Goal: Entertainment & Leisure: Consume media (video, audio)

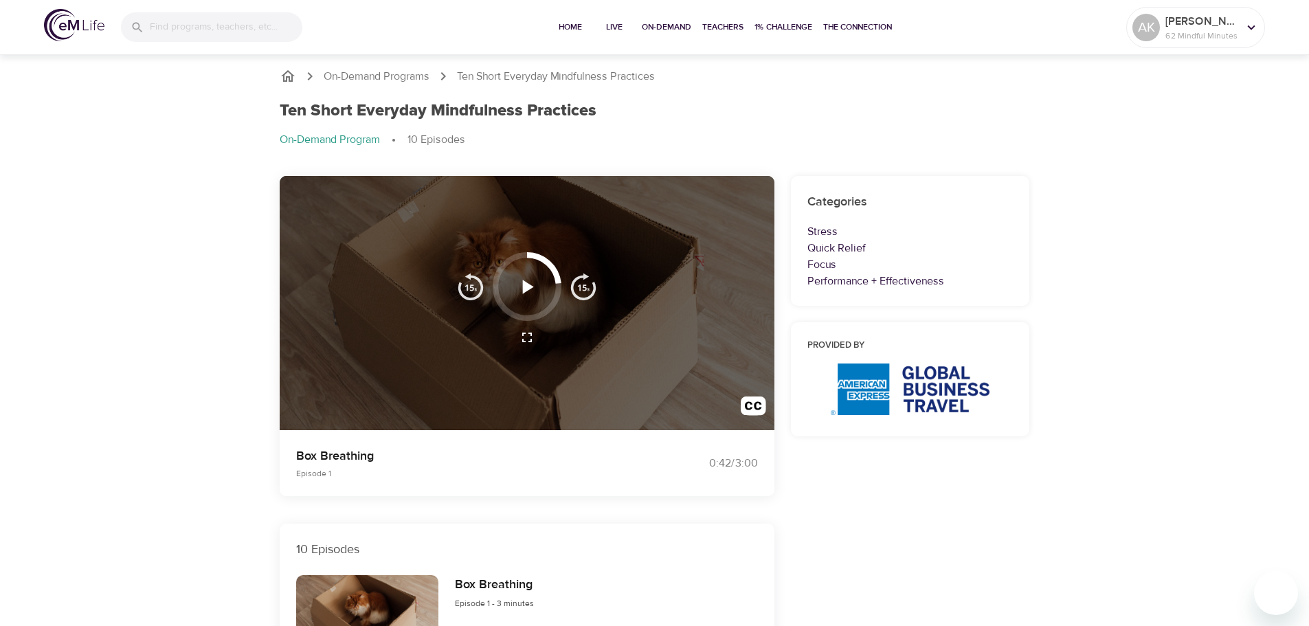
scroll to position [206, 0]
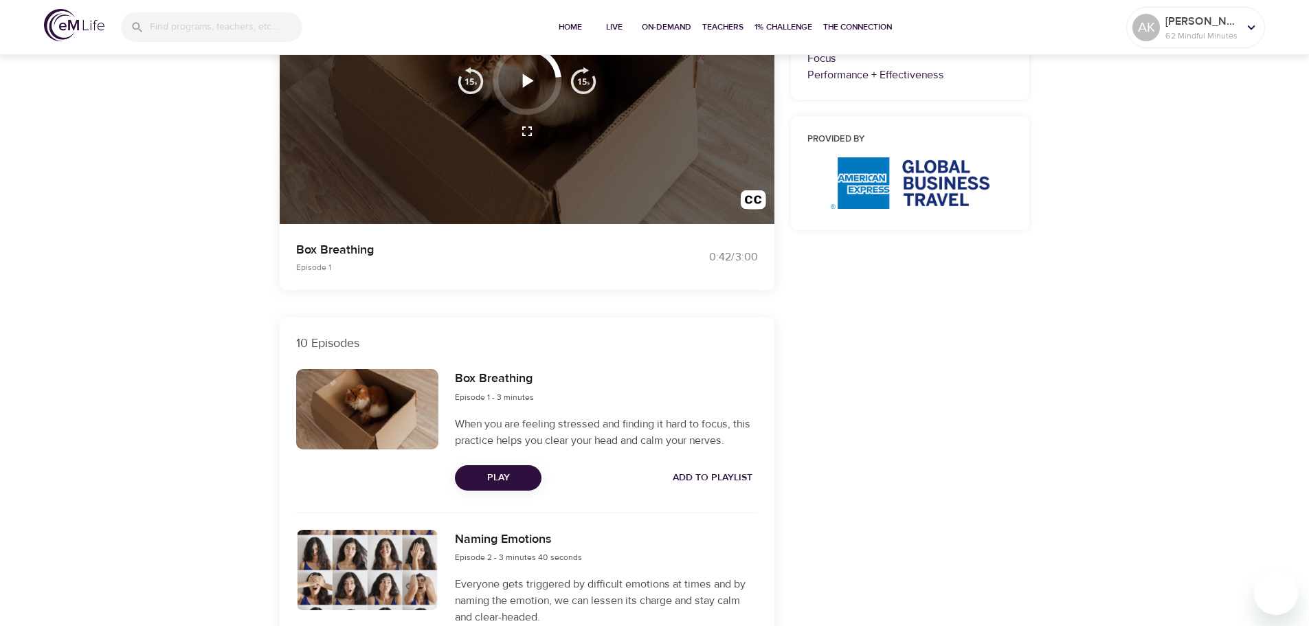
click at [524, 78] on icon "button" at bounding box center [528, 81] width 11 height 14
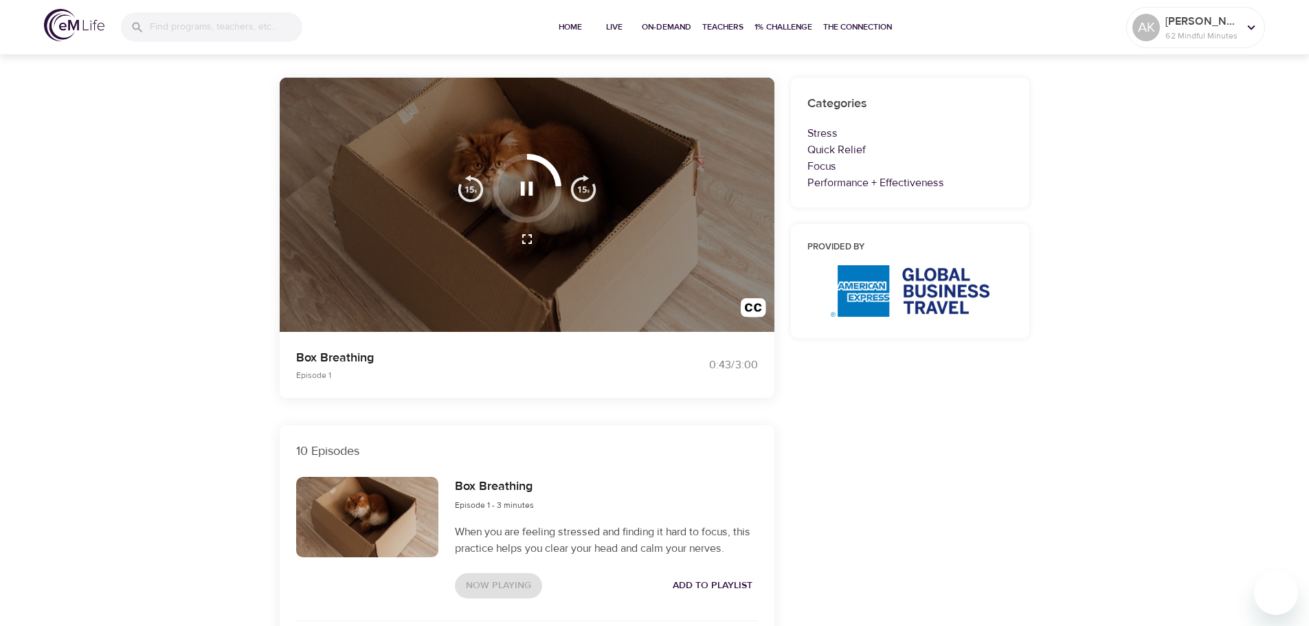
scroll to position [0, 0]
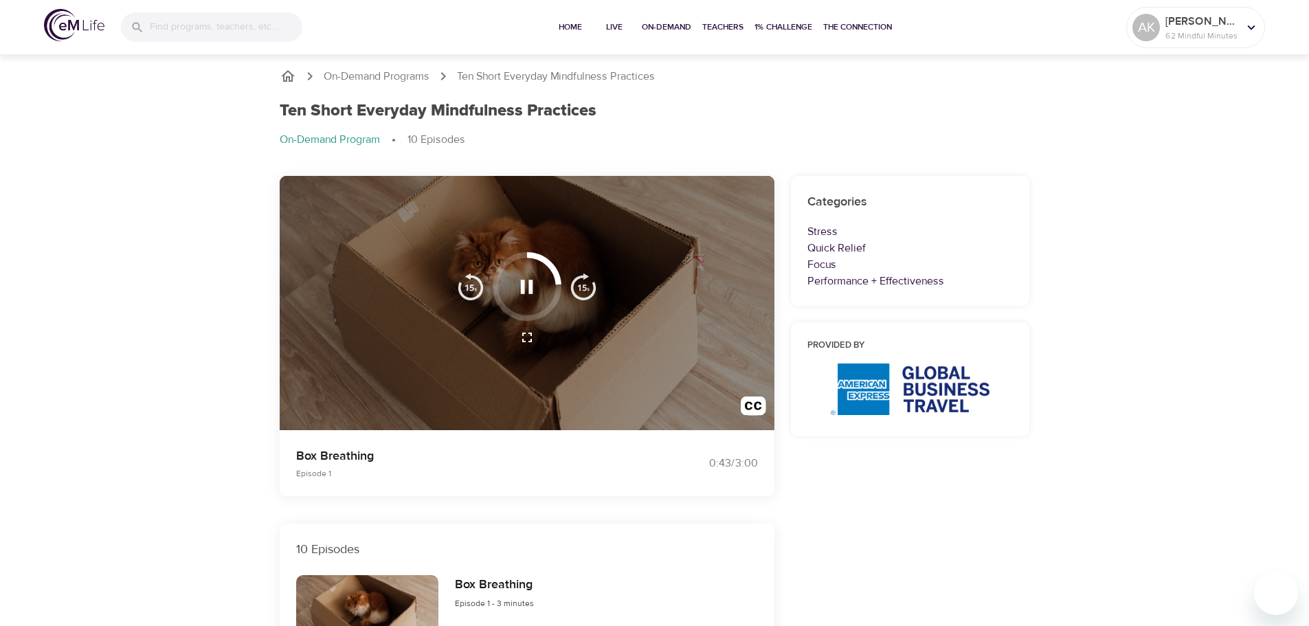
click at [430, 401] on div at bounding box center [527, 303] width 495 height 255
click at [532, 402] on div at bounding box center [527, 303] width 495 height 255
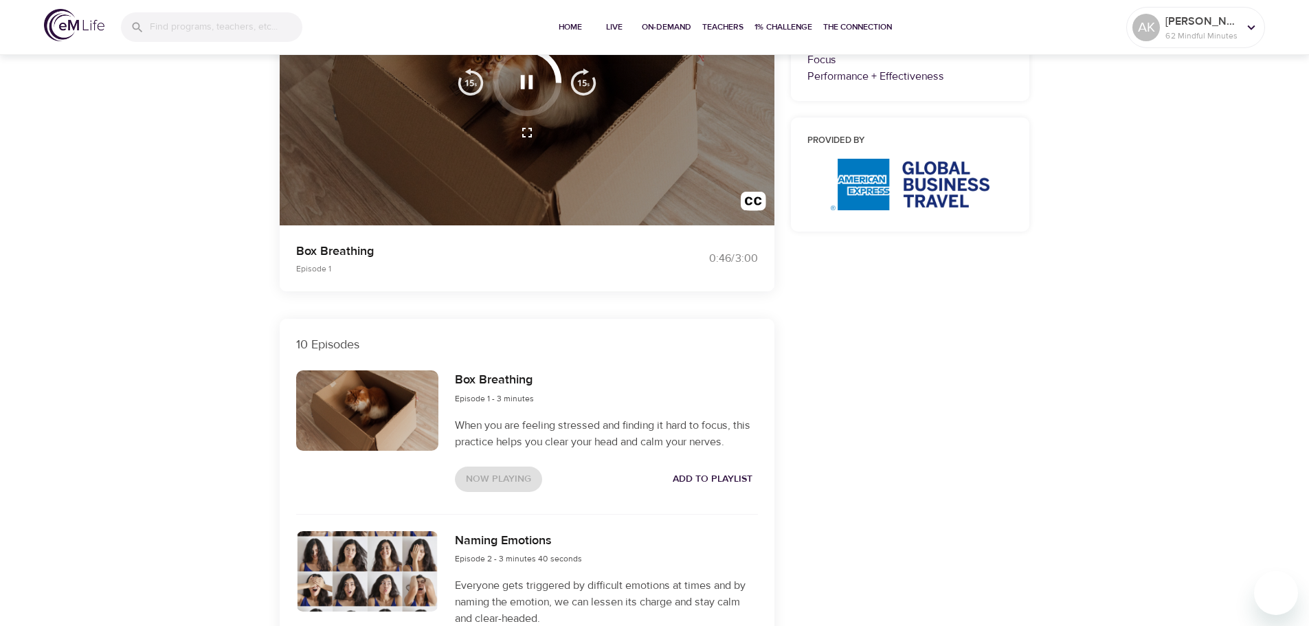
scroll to position [206, 0]
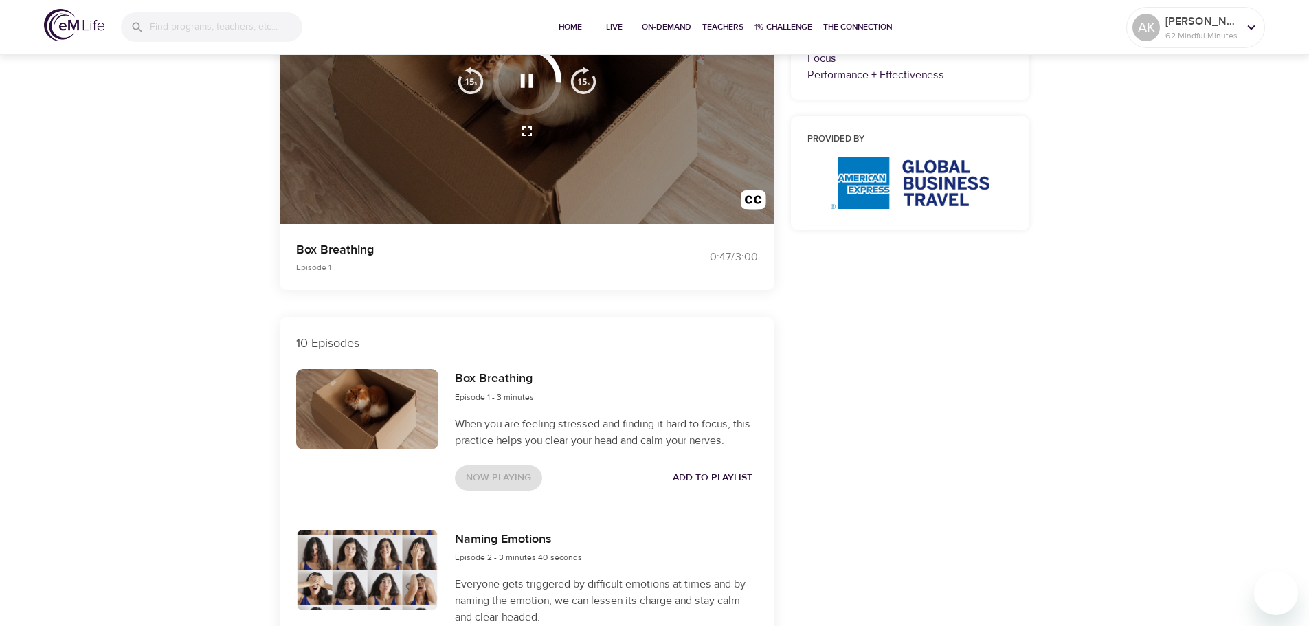
click at [513, 199] on div at bounding box center [527, 97] width 495 height 255
click at [527, 133] on icon "button" at bounding box center [527, 131] width 16 height 16
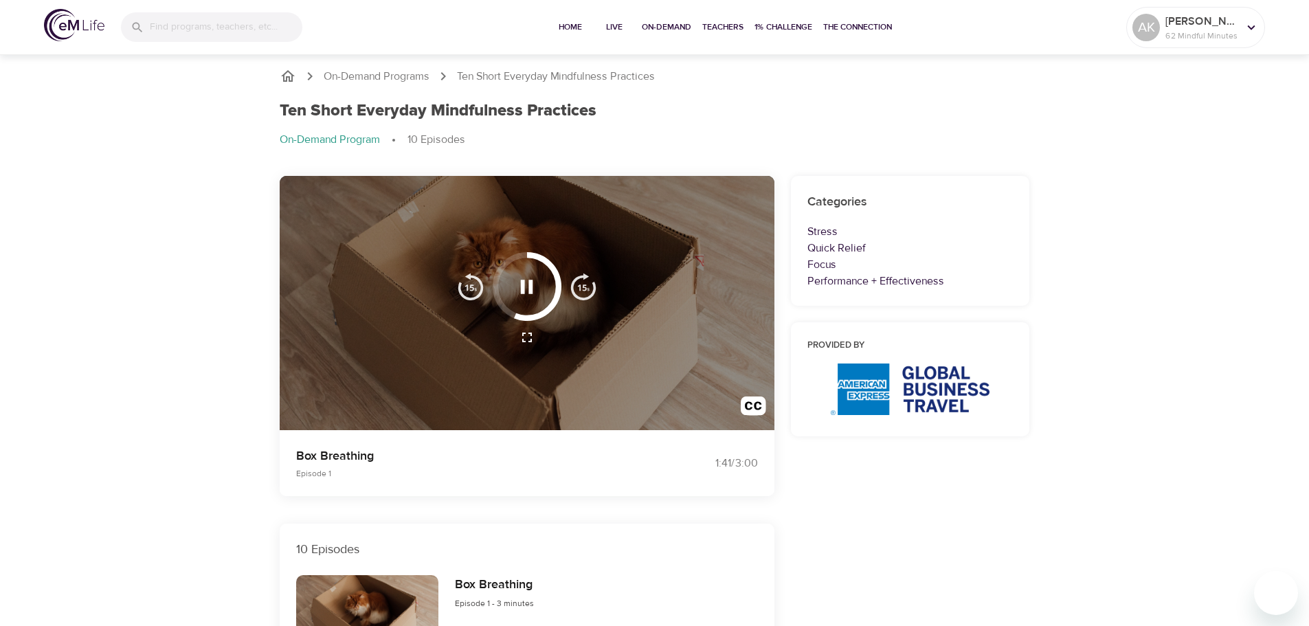
drag, startPoint x: 517, startPoint y: 315, endPoint x: 549, endPoint y: 274, distance: 52.4
click at [552, 276] on div at bounding box center [527, 286] width 69 height 69
click at [553, 253] on div at bounding box center [527, 303] width 495 height 255
drag, startPoint x: 530, startPoint y: 253, endPoint x: 556, endPoint y: 267, distance: 29.8
click at [556, 267] on div at bounding box center [527, 286] width 69 height 69
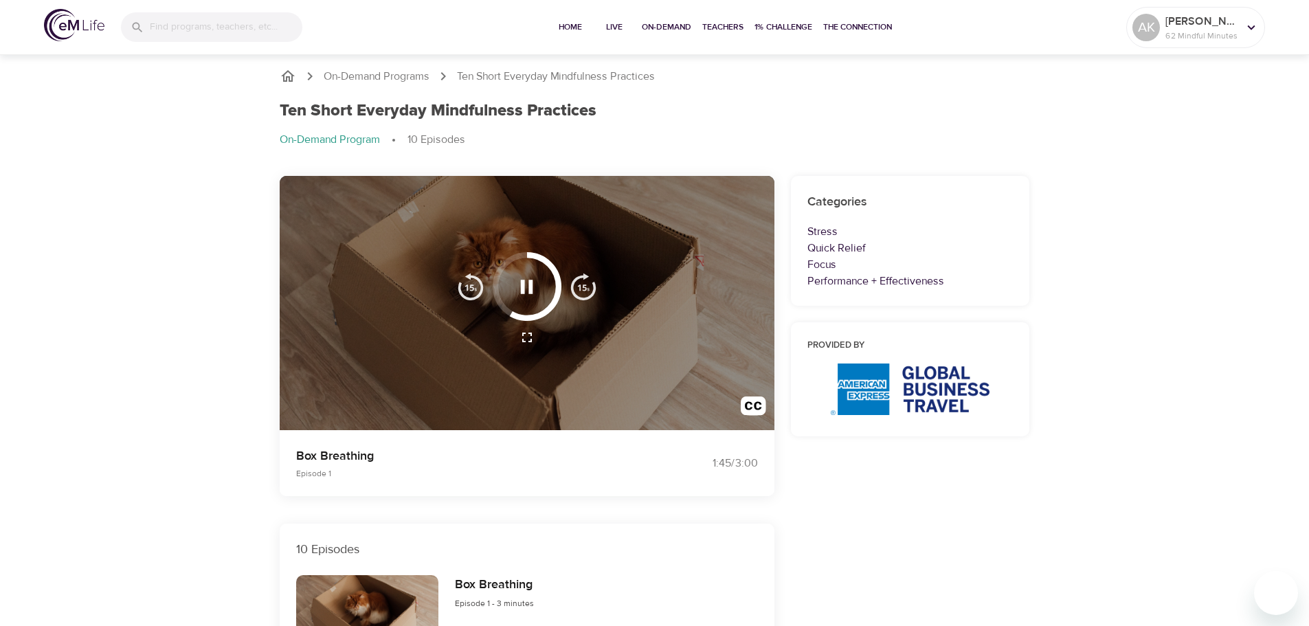
drag, startPoint x: 512, startPoint y: 312, endPoint x: 545, endPoint y: 287, distance: 41.2
click at [551, 287] on div at bounding box center [527, 286] width 69 height 69
click at [473, 281] on img "button" at bounding box center [470, 286] width 27 height 27
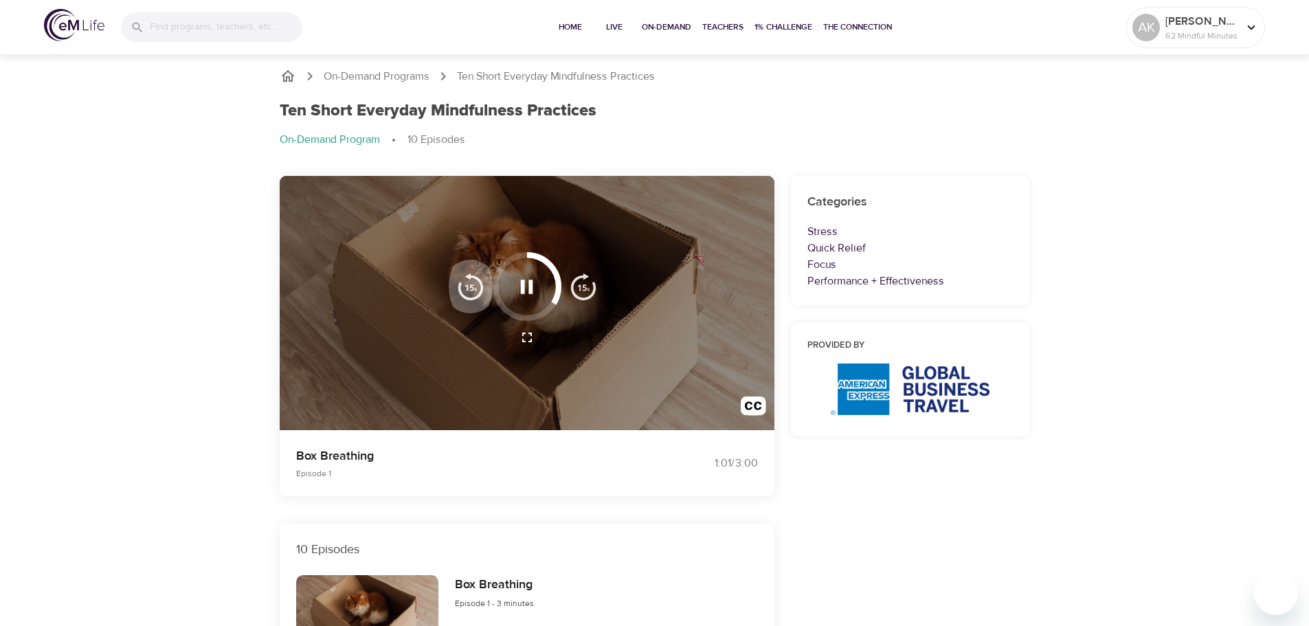
click at [473, 281] on img "button" at bounding box center [470, 286] width 27 height 27
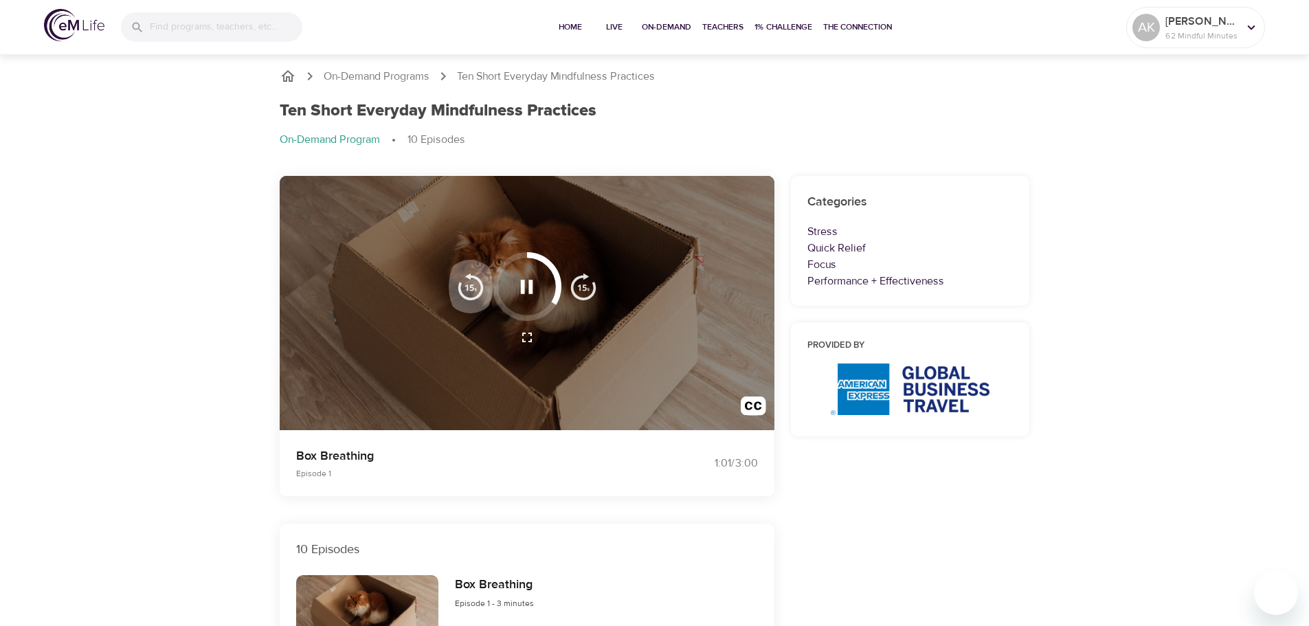
click at [473, 281] on img "button" at bounding box center [470, 286] width 27 height 27
click at [533, 288] on icon "button" at bounding box center [527, 287] width 24 height 24
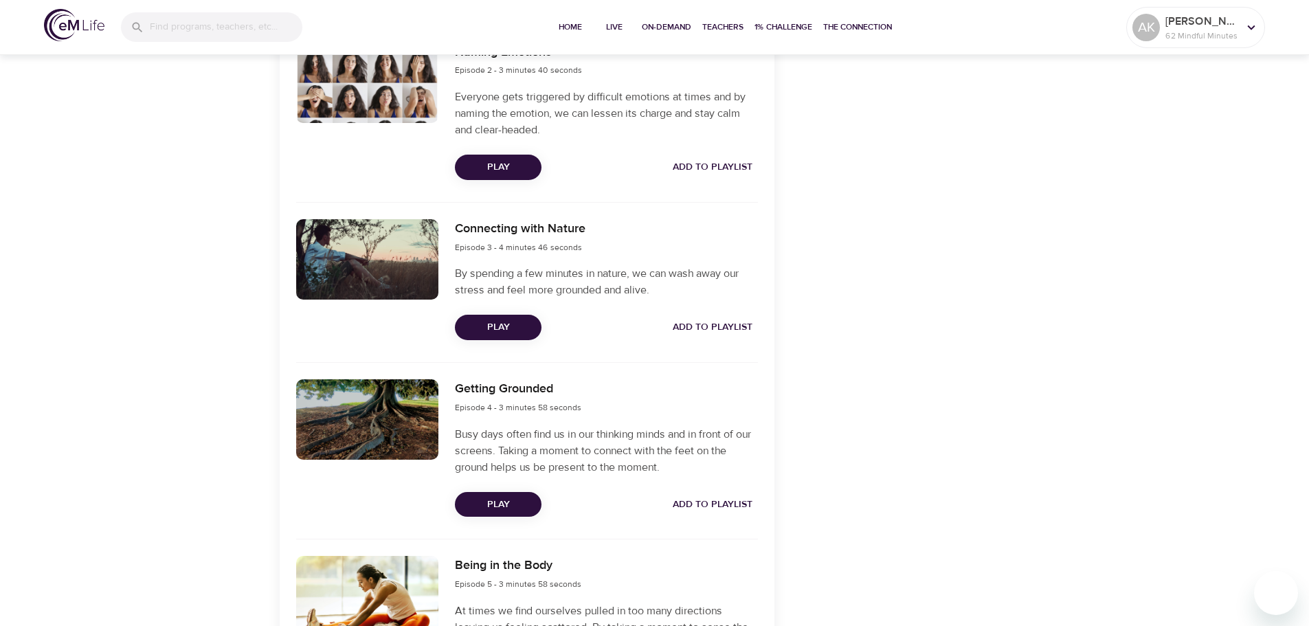
scroll to position [893, 0]
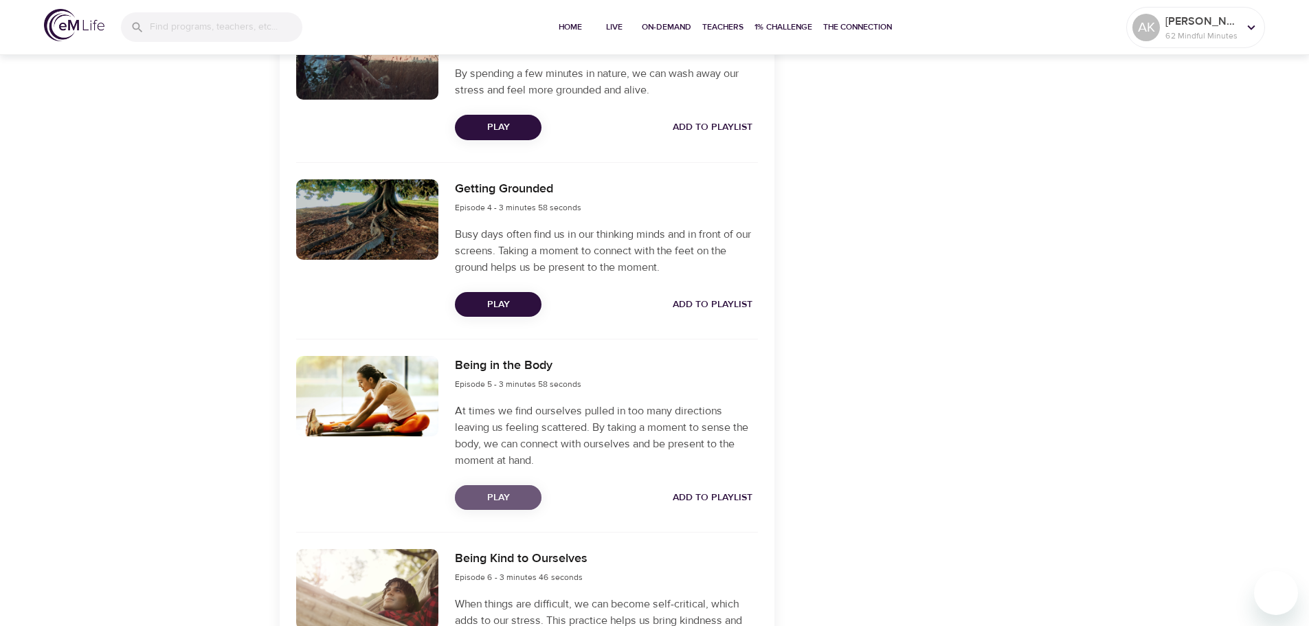
click at [528, 498] on span "Play" at bounding box center [498, 497] width 65 height 17
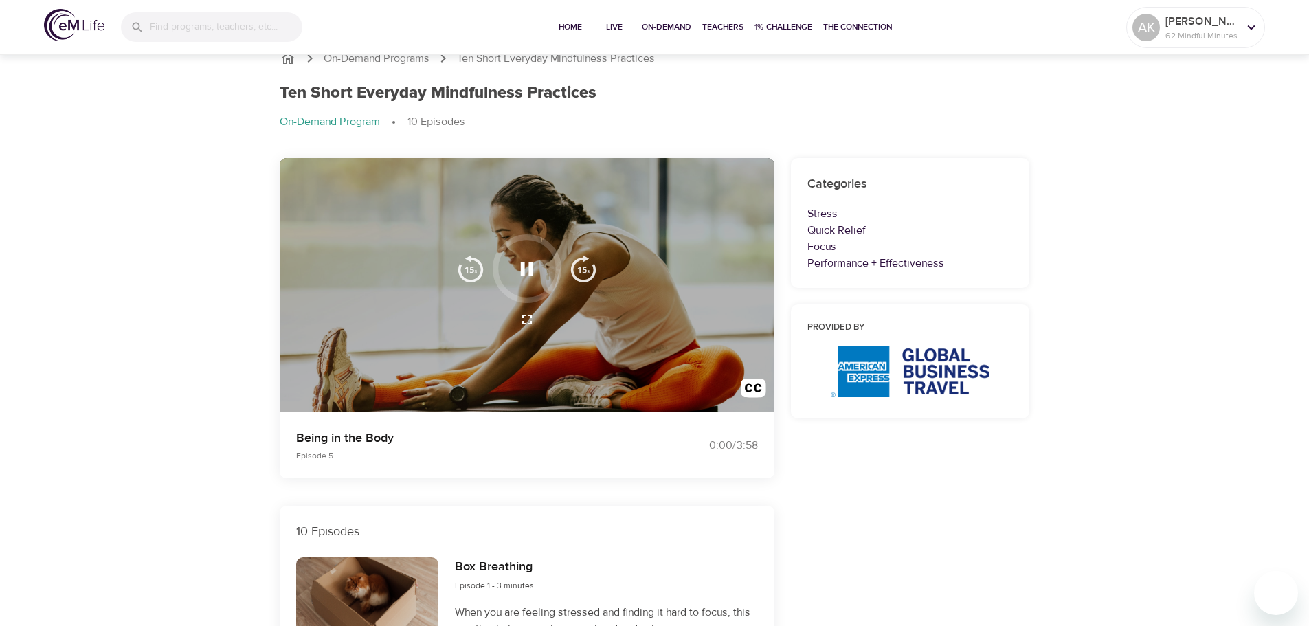
scroll to position [0, 0]
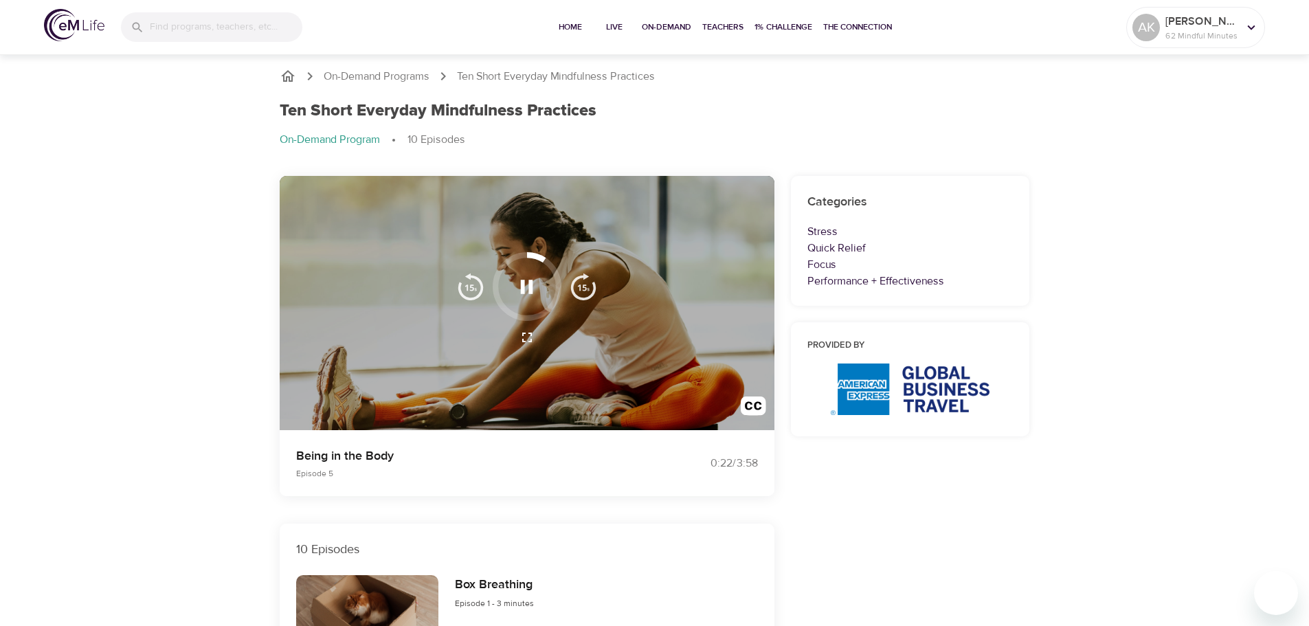
click at [526, 303] on button "button" at bounding box center [526, 287] width 41 height 41
click at [524, 282] on icon "button" at bounding box center [527, 287] width 12 height 14
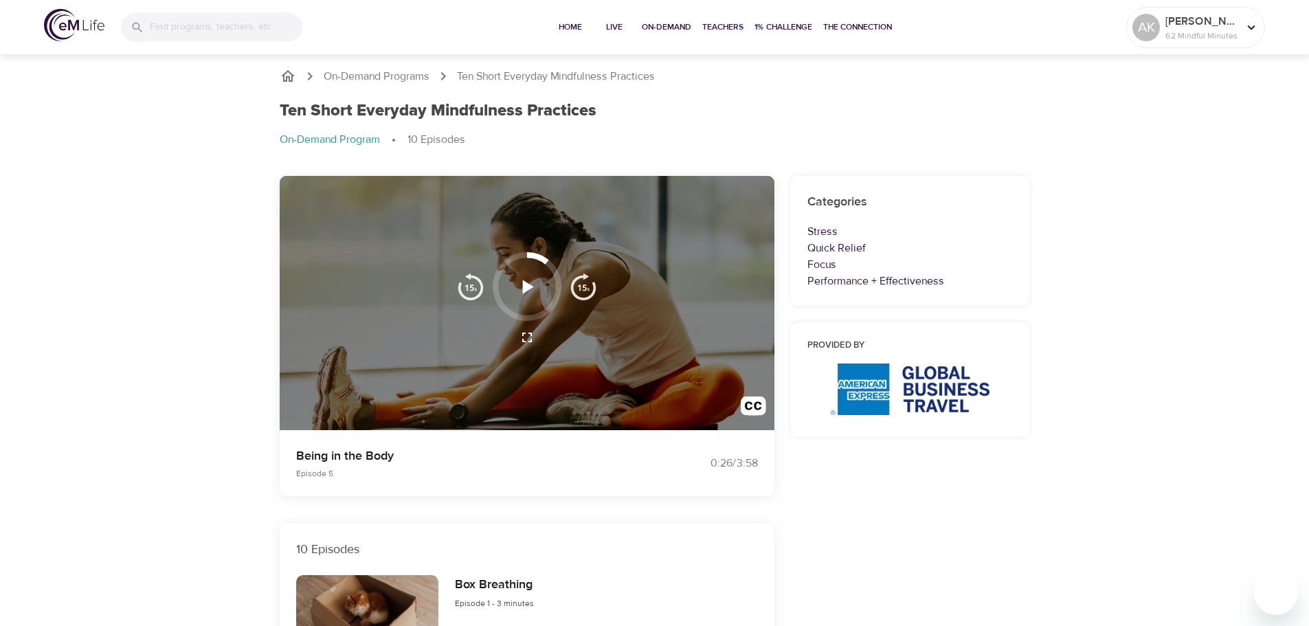
click at [522, 284] on icon "button" at bounding box center [527, 287] width 24 height 24
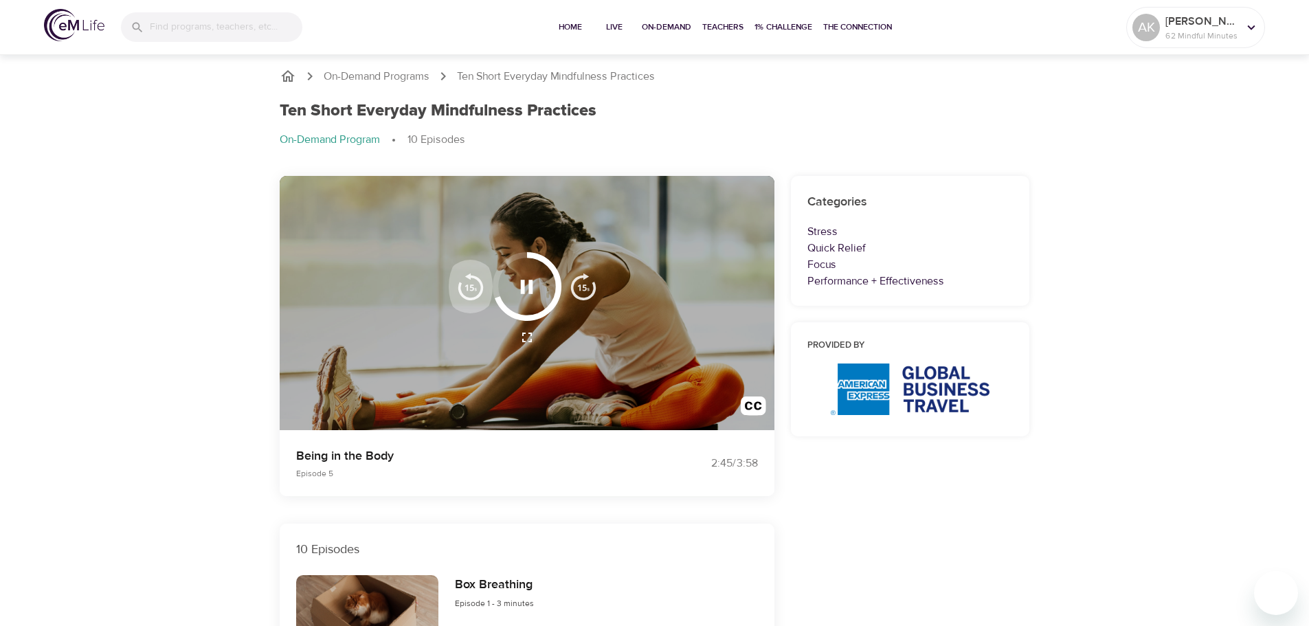
click at [467, 278] on img "button" at bounding box center [470, 286] width 27 height 27
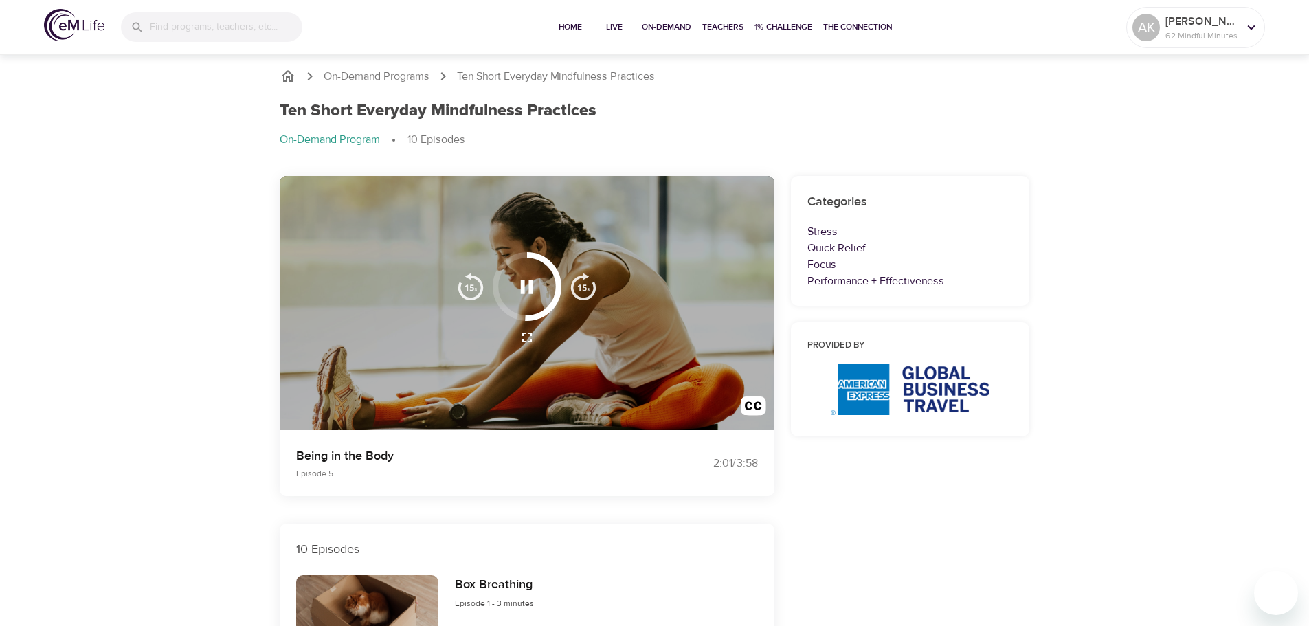
click at [467, 278] on img "button" at bounding box center [470, 286] width 27 height 27
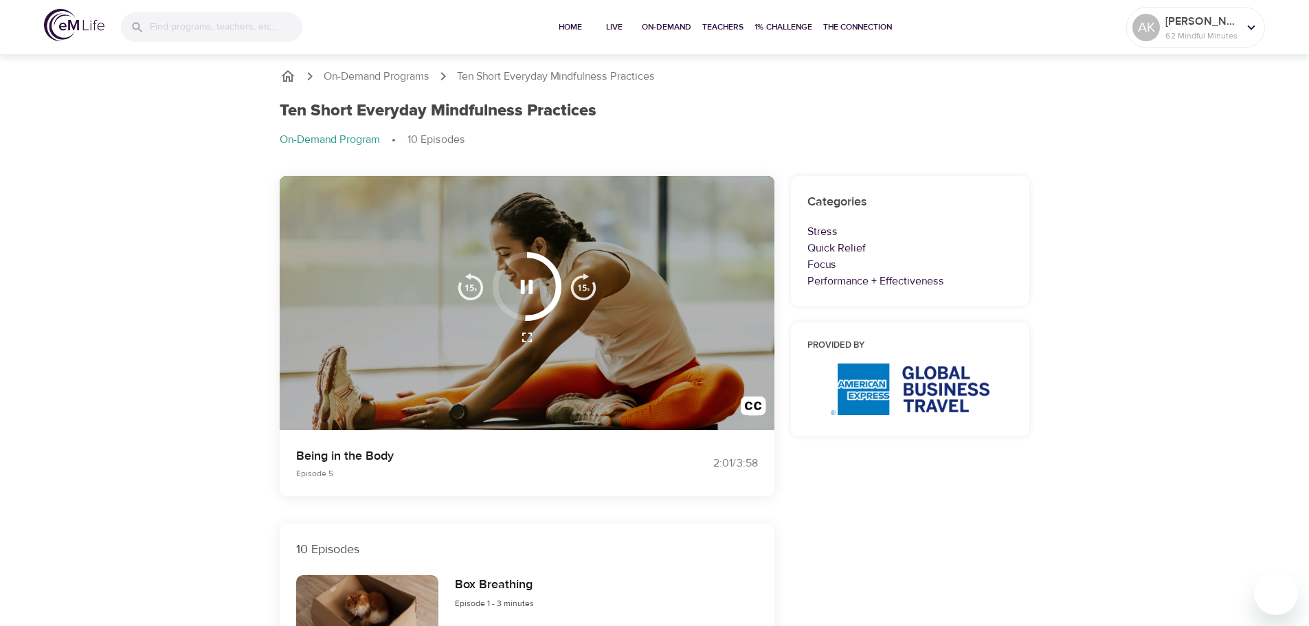
click at [467, 278] on img "button" at bounding box center [470, 286] width 27 height 27
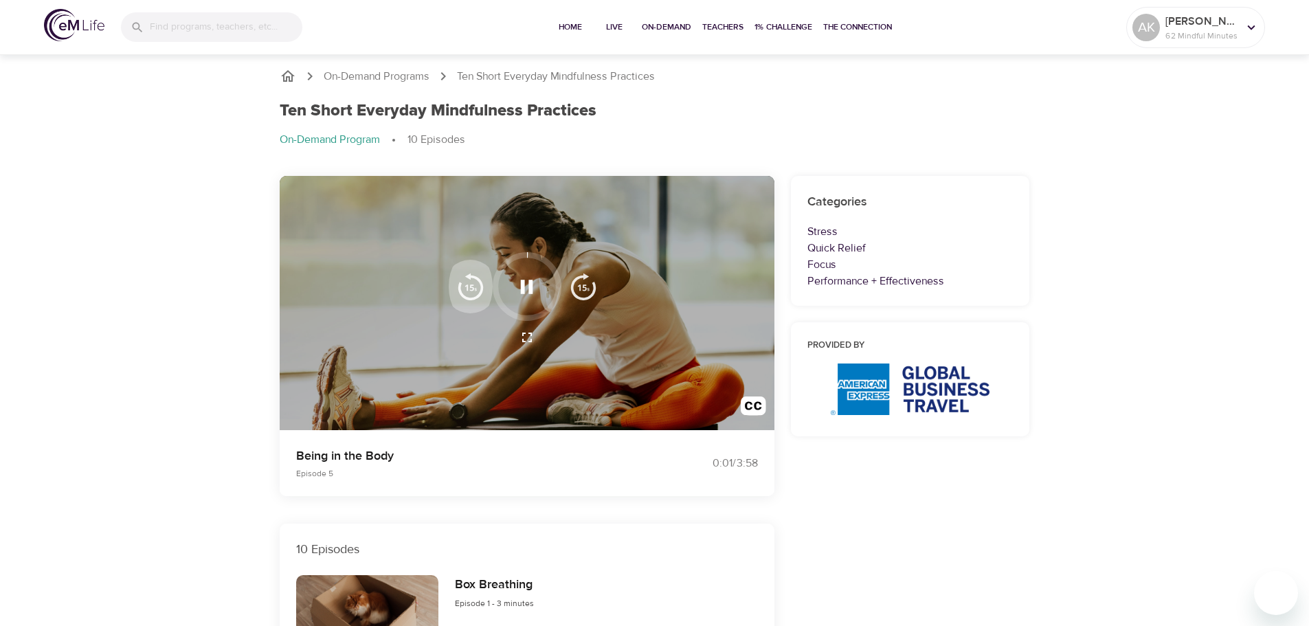
click at [467, 278] on img "button" at bounding box center [470, 286] width 27 height 27
click at [522, 287] on icon "button" at bounding box center [527, 287] width 12 height 14
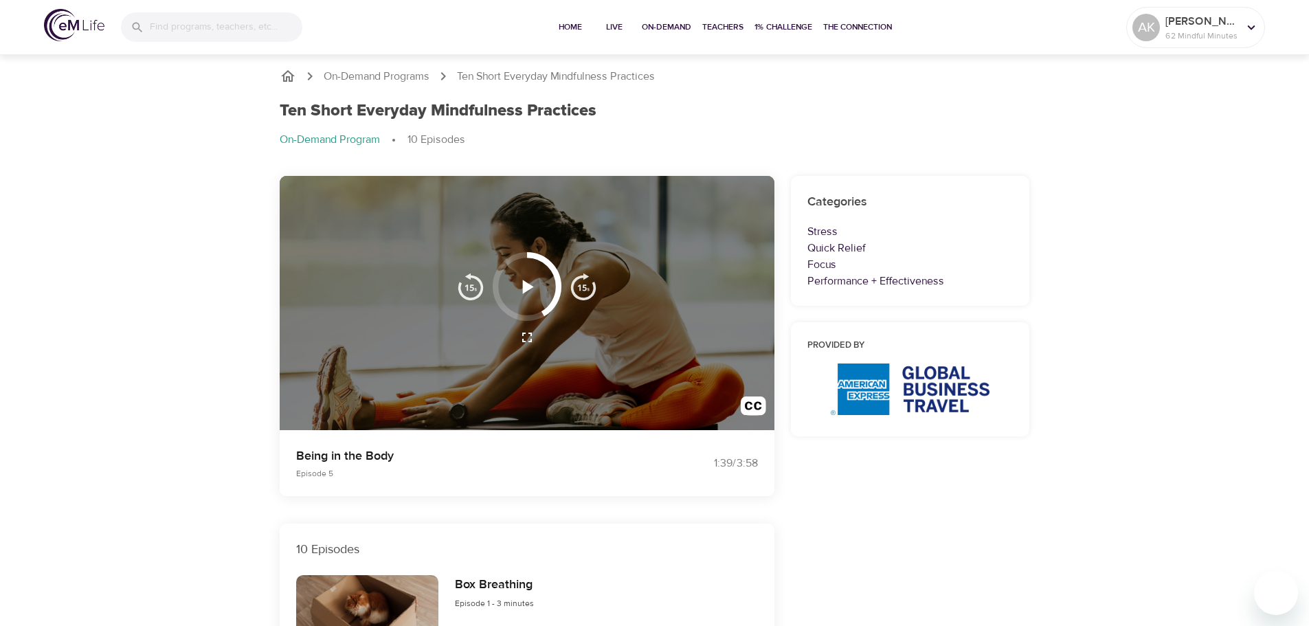
click at [519, 285] on icon "button" at bounding box center [527, 287] width 24 height 24
